Goal: Information Seeking & Learning: Check status

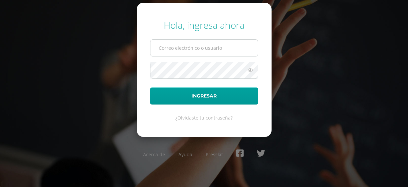
click at [201, 49] on input "text" at bounding box center [205, 48] width 108 height 16
type input "azadardon@gmail.com"
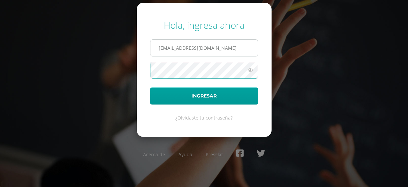
click at [150, 87] on button "Ingresar" at bounding box center [204, 95] width 108 height 17
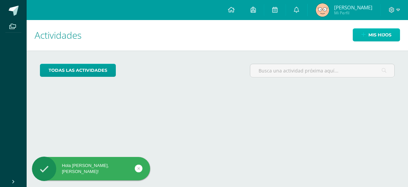
click at [369, 29] on span "Mis hijos" at bounding box center [380, 35] width 23 height 12
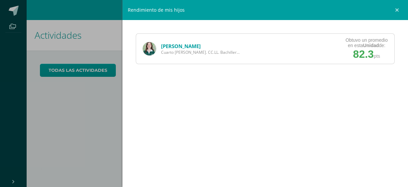
click at [161, 44] on link "[PERSON_NAME]" at bounding box center [181, 46] width 40 height 7
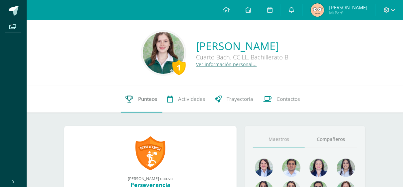
click at [145, 101] on span "Punteos" at bounding box center [148, 98] width 19 height 7
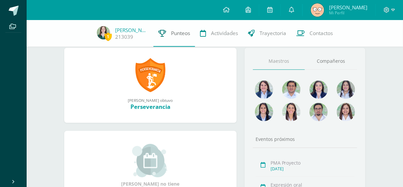
scroll to position [76, 0]
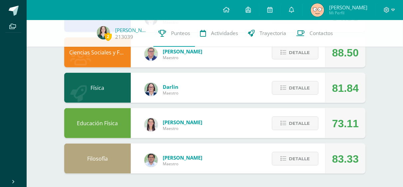
scroll to position [339, 0]
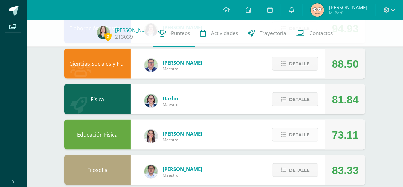
click at [279, 134] on button "Detalle" at bounding box center [295, 135] width 47 height 14
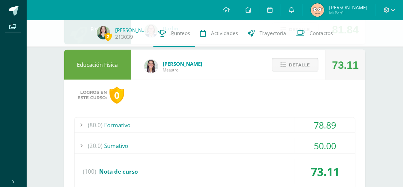
scroll to position [388, 0]
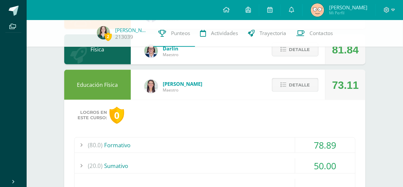
click at [282, 79] on button "Detalle" at bounding box center [295, 85] width 47 height 14
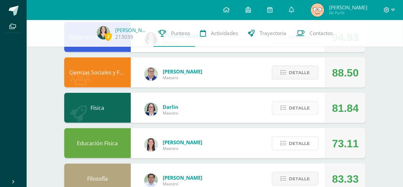
scroll to position [330, 0]
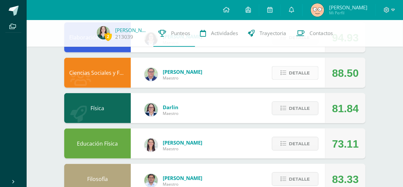
click at [297, 75] on span "Detalle" at bounding box center [299, 73] width 21 height 12
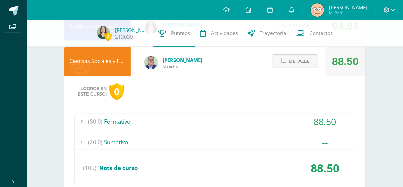
scroll to position [343, 0]
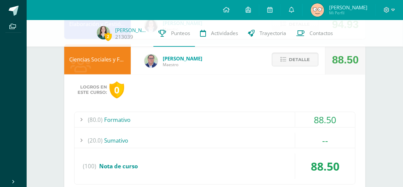
click at [234, 132] on div "(80.0) Formativo 88.50 Fenómenos del mundo actual 89.00" at bounding box center [215, 148] width 282 height 73
click at [196, 139] on div "(20.0) [GEOGRAPHIC_DATA]" at bounding box center [215, 140] width 281 height 15
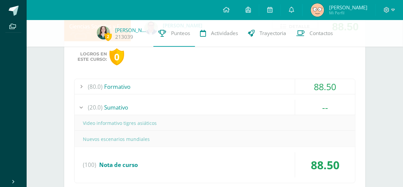
scroll to position [376, 0]
click at [186, 104] on div "(20.0) [GEOGRAPHIC_DATA]" at bounding box center [215, 106] width 281 height 15
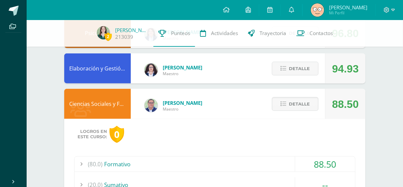
scroll to position [299, 0]
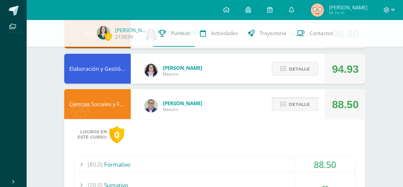
click at [293, 108] on span "Detalle" at bounding box center [299, 104] width 21 height 12
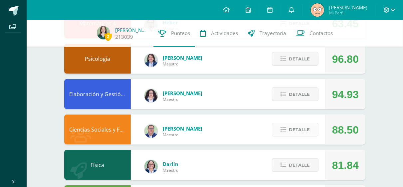
scroll to position [201, 0]
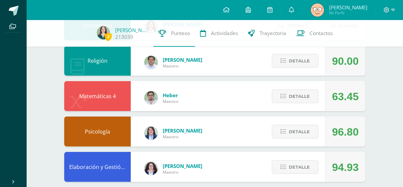
click at [293, 108] on div "Detalle" at bounding box center [293, 96] width 63 height 30
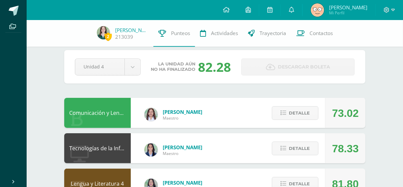
scroll to position [6, 0]
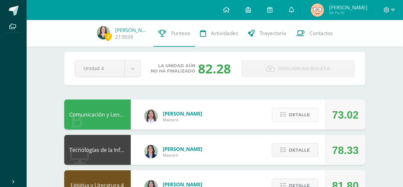
click at [309, 118] on span "Detalle" at bounding box center [299, 114] width 21 height 12
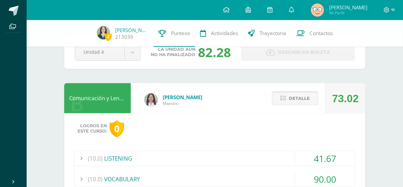
scroll to position [22, 0]
click at [306, 98] on span "Detalle" at bounding box center [299, 98] width 21 height 12
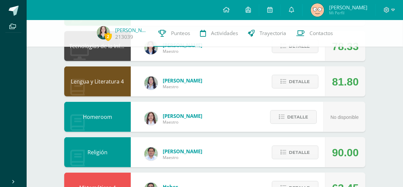
scroll to position [110, 0]
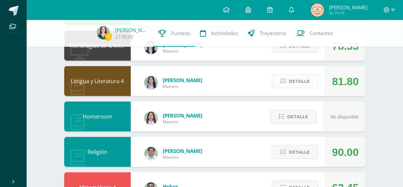
click at [299, 84] on span "Detalle" at bounding box center [299, 81] width 21 height 12
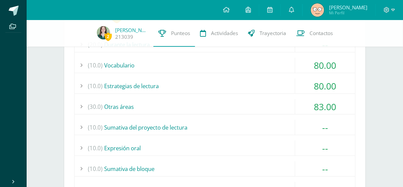
scroll to position [224, 0]
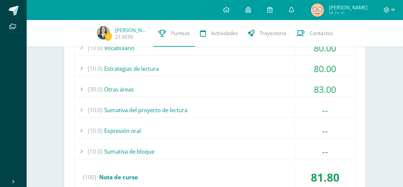
click at [275, 87] on div "(30.0) Otras áreas" at bounding box center [215, 89] width 281 height 15
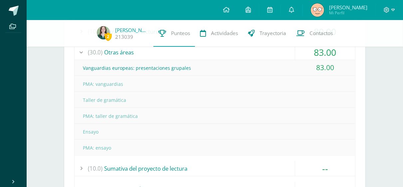
scroll to position [261, 0]
click at [388, 11] on icon at bounding box center [387, 10] width 6 height 6
click at [364, 48] on link "Cerrar sesión" at bounding box center [369, 46] width 53 height 10
